Goal: Task Accomplishment & Management: Manage account settings

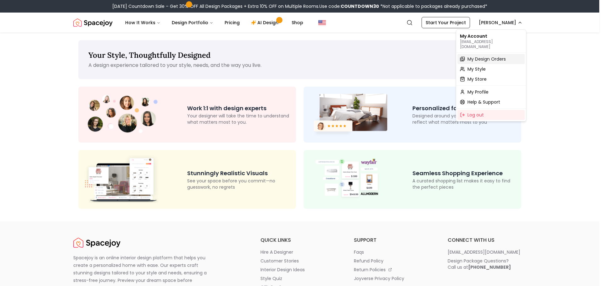
click at [480, 56] on span "My Design Orders" at bounding box center [486, 59] width 38 height 6
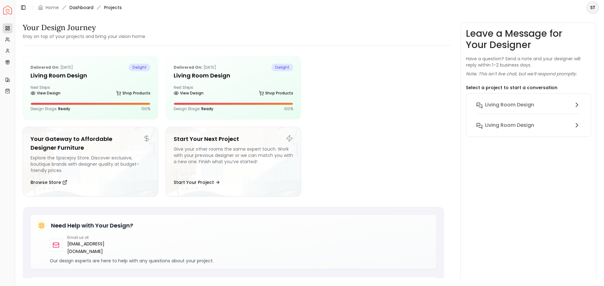
click at [89, 9] on link "Dashboard" at bounding box center [81, 7] width 24 height 6
click at [114, 8] on span "Projects" at bounding box center [113, 7] width 18 height 6
click at [74, 77] on h5 "Living Room design" at bounding box center [90, 75] width 120 height 9
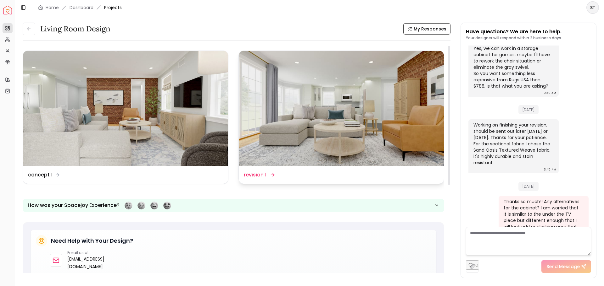
click at [262, 148] on img at bounding box center [341, 108] width 205 height 115
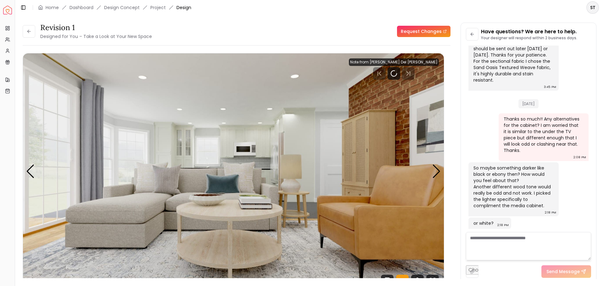
scroll to position [585, 0]
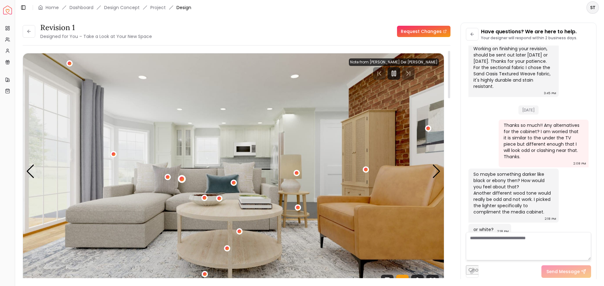
click at [183, 179] on div "1 / 5" at bounding box center [181, 179] width 5 height 5
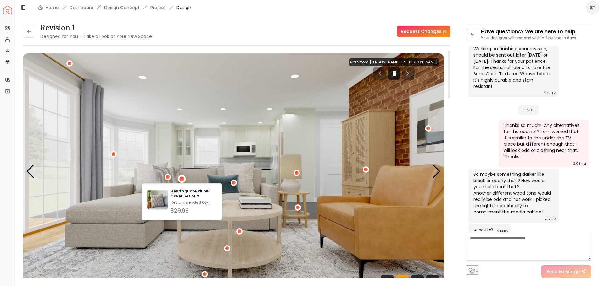
click at [127, 199] on img "1 / 5" at bounding box center [233, 171] width 421 height 237
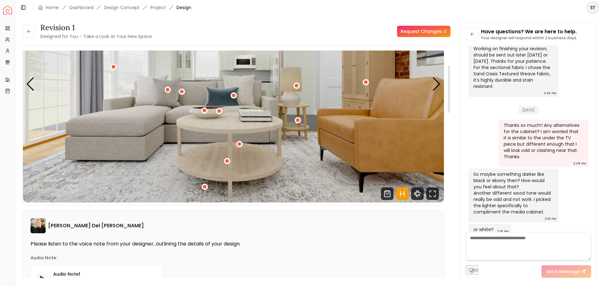
scroll to position [175, 0]
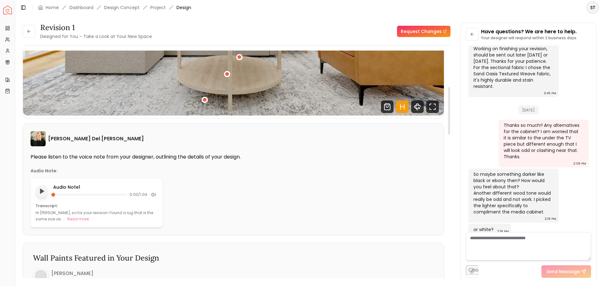
click at [42, 192] on polygon "Play audio note" at bounding box center [42, 191] width 4 height 5
click at [42, 192] on rect "Pause audio note" at bounding box center [40, 191] width 1 height 4
click at [154, 196] on icon at bounding box center [153, 194] width 5 height 5
click at [52, 217] on div "Hi [PERSON_NAME], so for your revision I found a rug that is the same size as .…" at bounding box center [97, 216] width 122 height 13
click at [71, 221] on button "Read more" at bounding box center [77, 219] width 21 height 6
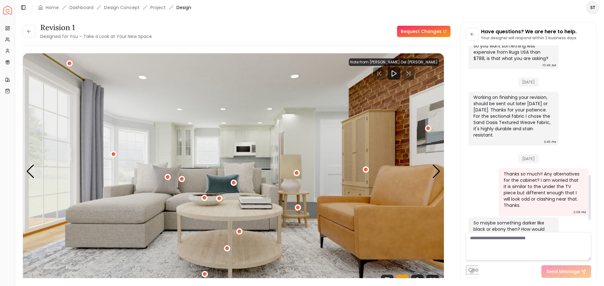
scroll to position [585, 0]
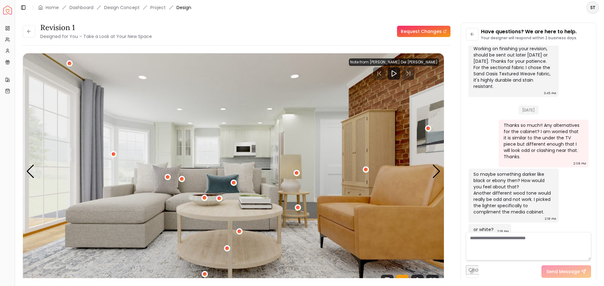
click at [479, 245] on textarea at bounding box center [528, 246] width 125 height 28
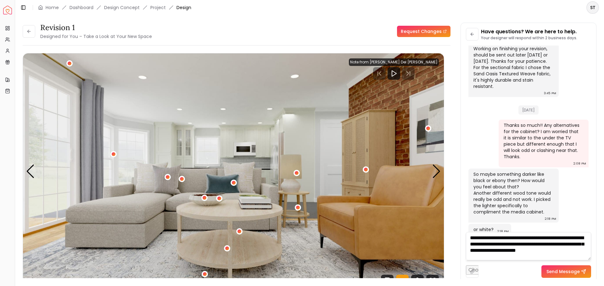
scroll to position [0, 0]
paste textarea "**********"
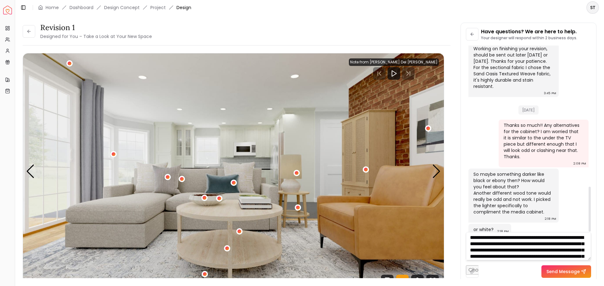
scroll to position [19, 0]
type textarea "**********"
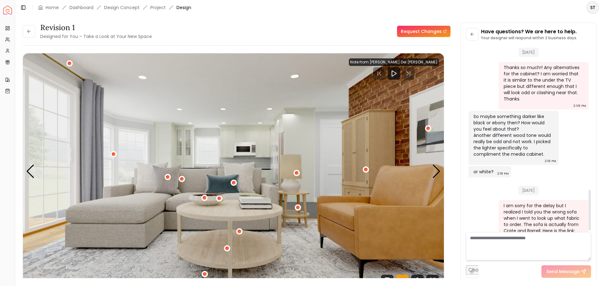
scroll to position [668, 0]
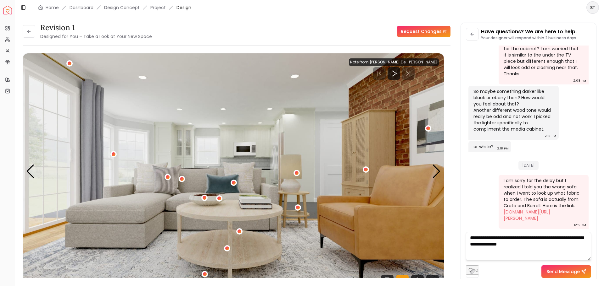
type textarea "**********"
